Goal: Task Accomplishment & Management: Manage account settings

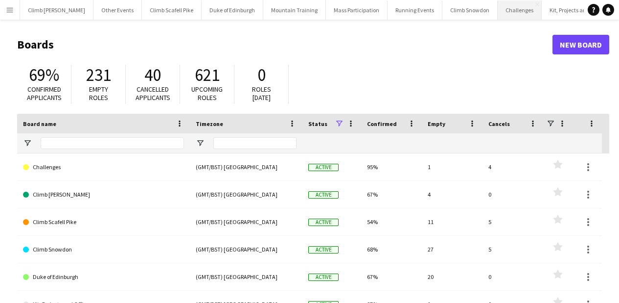
click at [508, 15] on button "Challenges Close" at bounding box center [520, 9] width 44 height 19
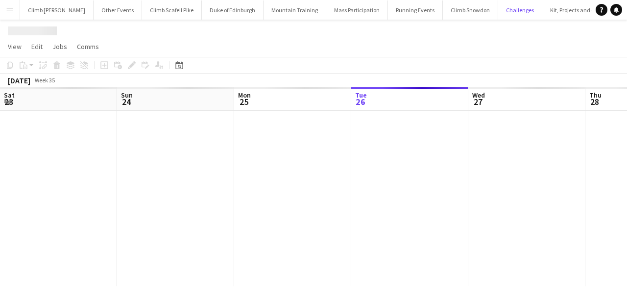
scroll to position [0, 234]
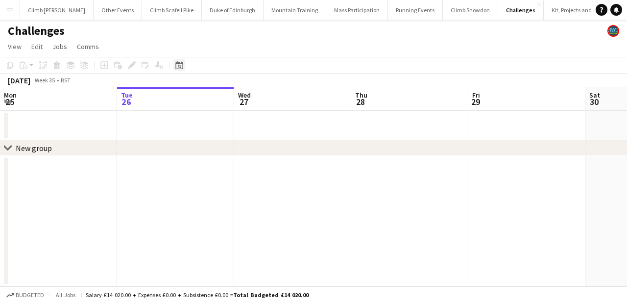
click at [183, 64] on div "Date picker" at bounding box center [179, 65] width 12 height 12
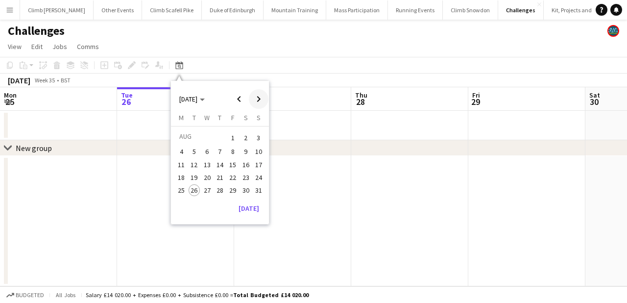
click at [256, 99] on span "Next month" at bounding box center [259, 99] width 20 height 20
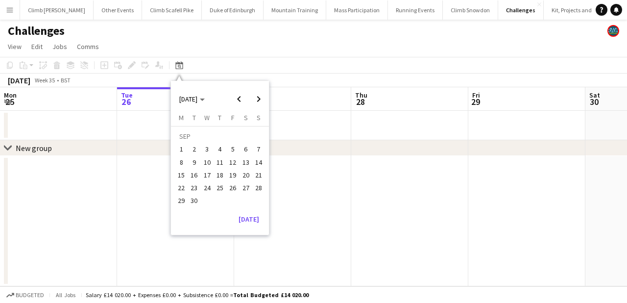
click at [240, 150] on span "6" at bounding box center [246, 149] width 12 height 12
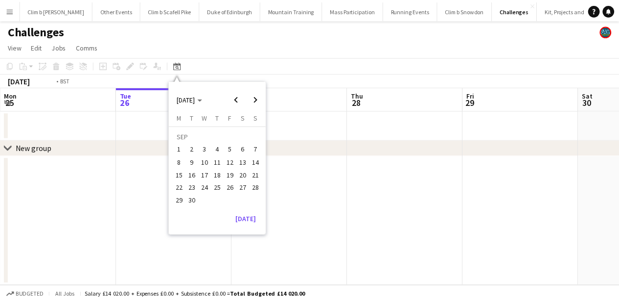
scroll to position [0, 337]
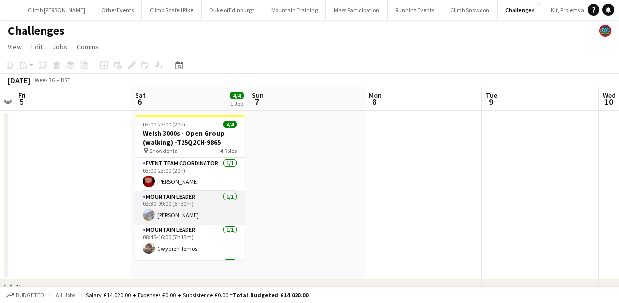
click at [188, 216] on app-card-role "Mountain Leader [DATE] 03:30-09:00 (5h30m) [PERSON_NAME]" at bounding box center [190, 207] width 110 height 33
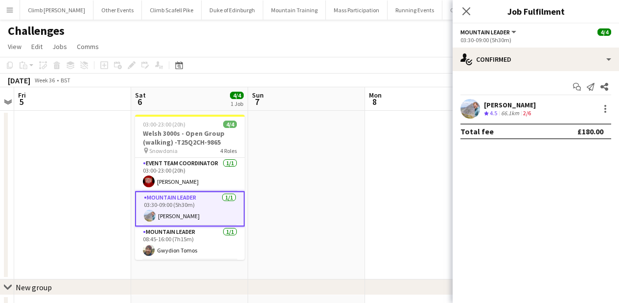
click at [480, 103] on div at bounding box center [471, 109] width 20 height 20
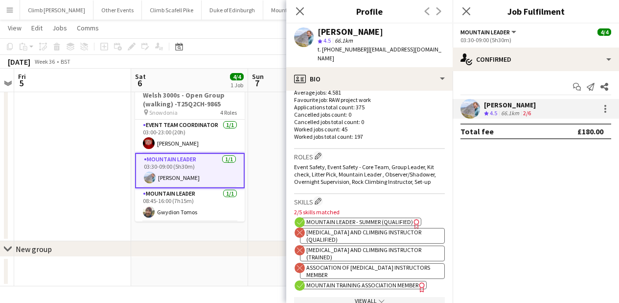
scroll to position [359, 0]
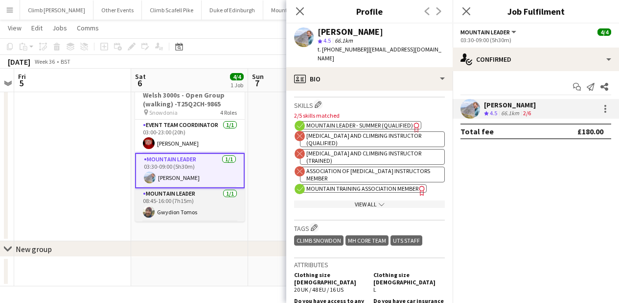
click at [177, 204] on app-card-role "Mountain Leader [DATE] 08:45-16:00 (7h15m) [PERSON_NAME]" at bounding box center [190, 204] width 110 height 33
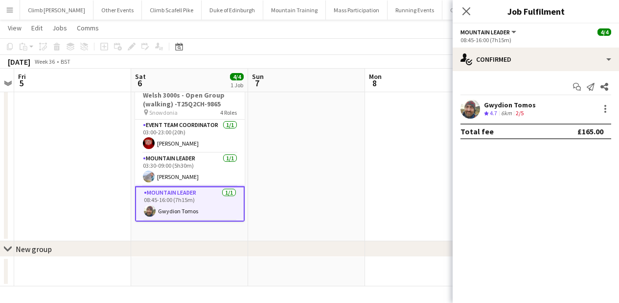
click at [516, 107] on div "Gwydion Tomos" at bounding box center [510, 104] width 52 height 9
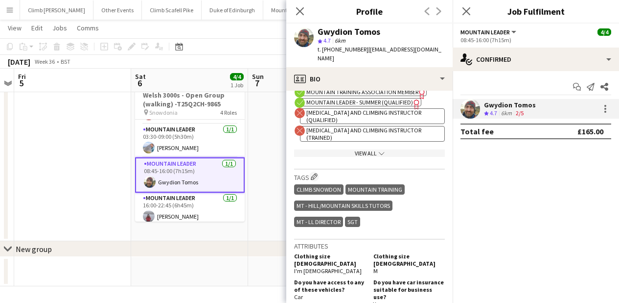
scroll to position [33, 0]
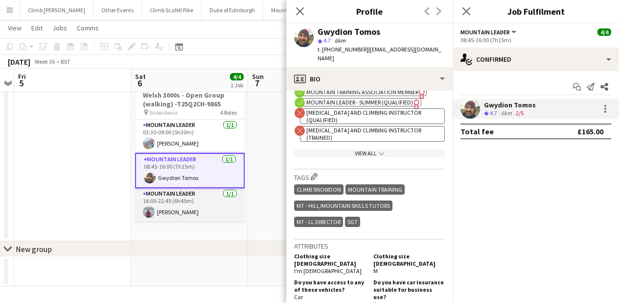
click at [196, 195] on app-card-role "Mountain Leader [DATE] 16:00-22:45 (6h45m) [PERSON_NAME]" at bounding box center [190, 204] width 110 height 33
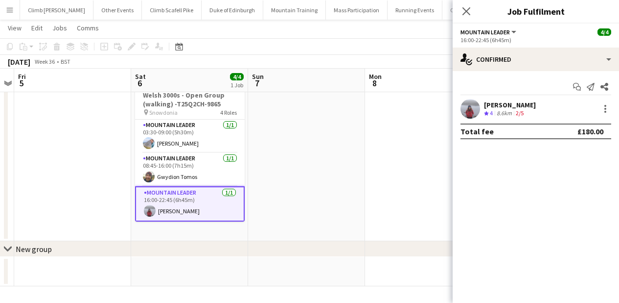
click at [478, 103] on app-user-avatar at bounding box center [471, 109] width 20 height 20
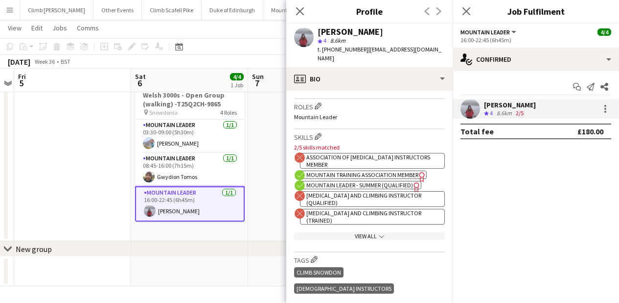
scroll to position [519, 0]
